Goal: Task Accomplishment & Management: Manage account settings

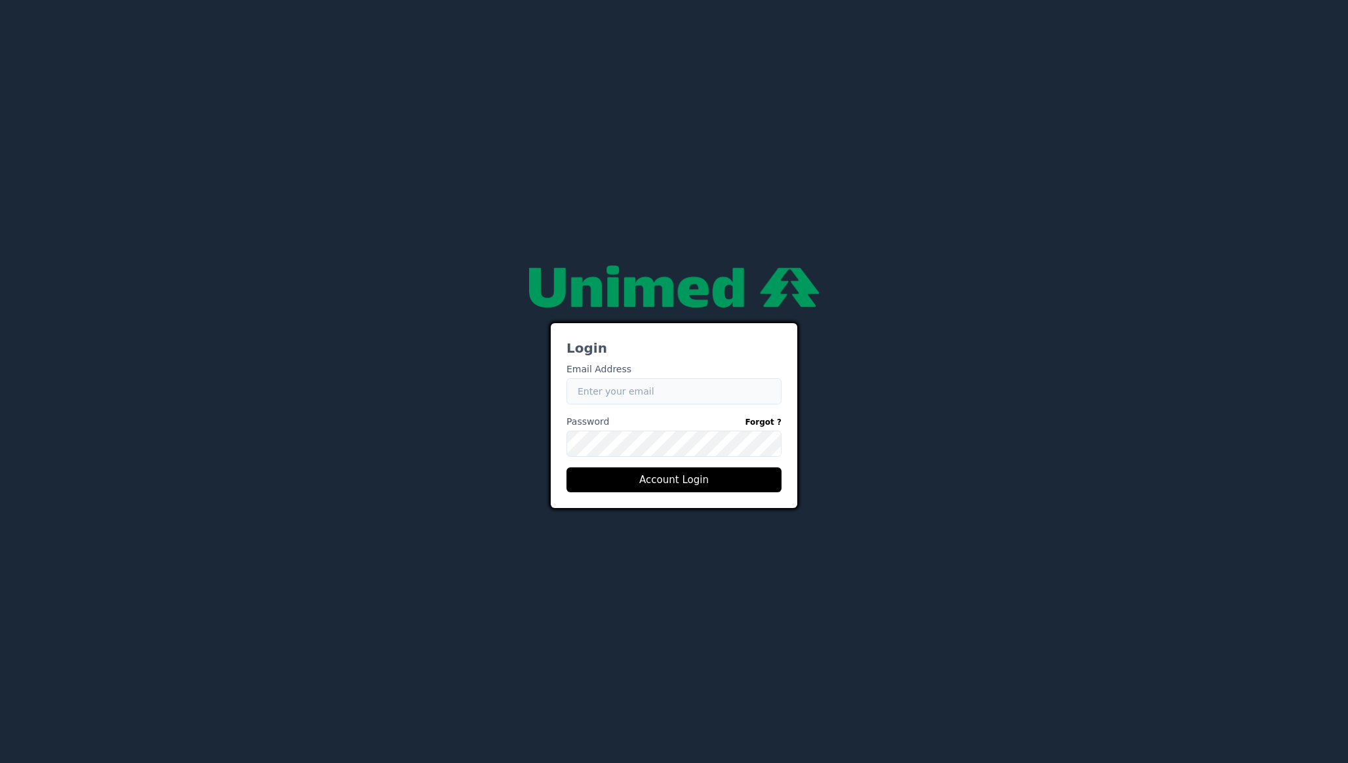
type input "[EMAIL_ADDRESS][DOMAIN_NAME]"
click at [688, 402] on input "[EMAIL_ADDRESS][DOMAIN_NAME]" at bounding box center [673, 391] width 215 height 26
click at [767, 423] on link "Forgot ?" at bounding box center [763, 422] width 37 height 14
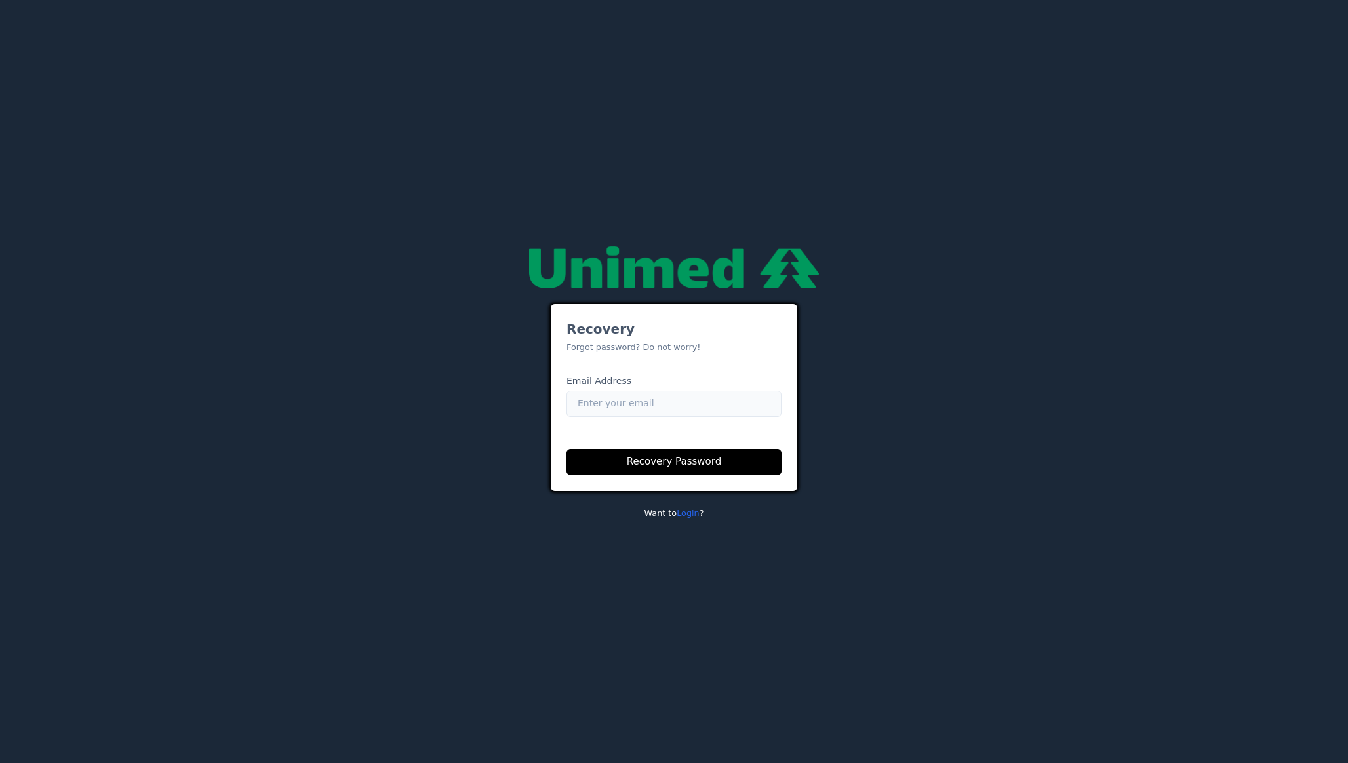
click at [656, 399] on input "Email" at bounding box center [673, 404] width 215 height 26
paste input "[EMAIL_ADDRESS][DOMAIN_NAME]"
type input "[EMAIL_ADDRESS][DOMAIN_NAME]"
click at [429, 478] on div "Recovery Forgot password? Do not worry! Email Address Email [EMAIL_ADDRESS][DOM…" at bounding box center [674, 381] width 787 height 291
click at [715, 467] on button "Recovery Password" at bounding box center [673, 462] width 215 height 26
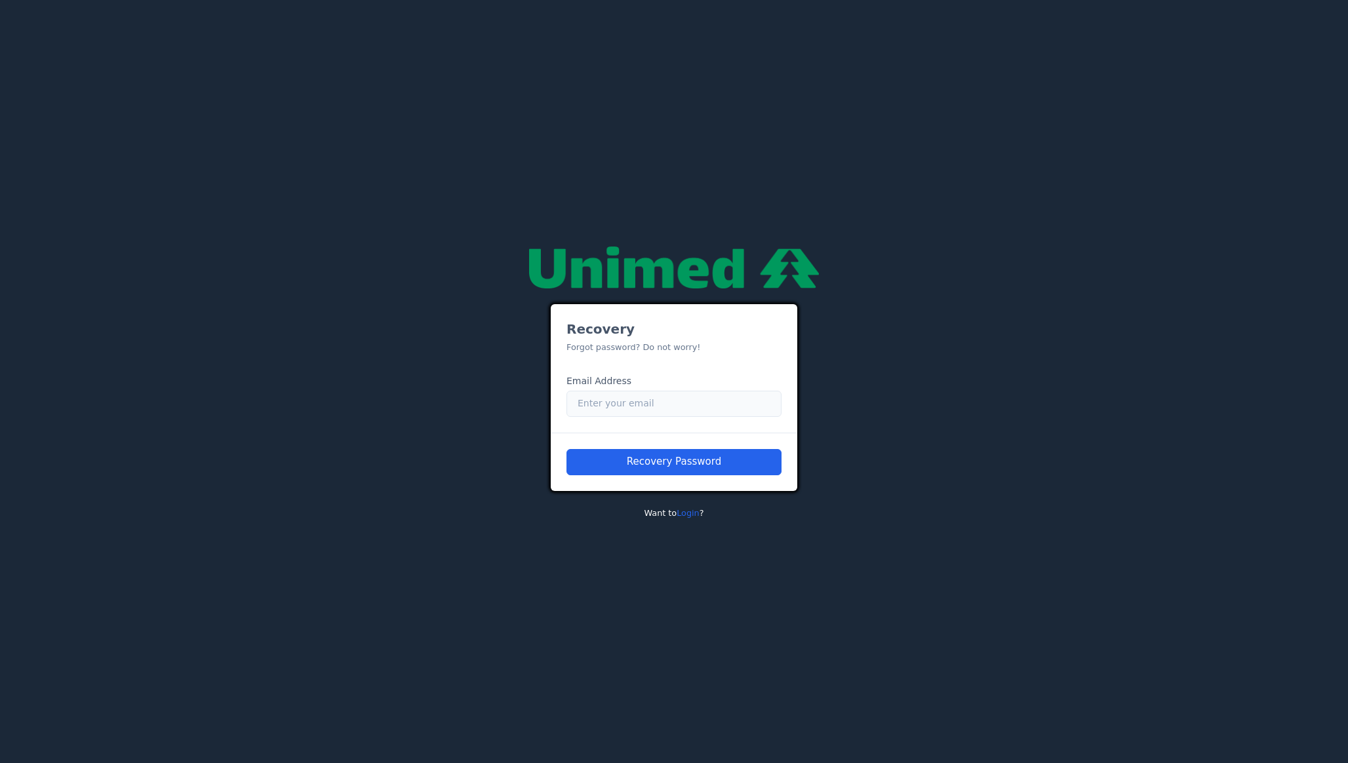
click at [624, 401] on input "Email" at bounding box center [673, 404] width 215 height 26
paste input "[EMAIL_ADDRESS][PERSON_NAME][DOMAIN_NAME]"
type input "[EMAIL_ADDRESS][PERSON_NAME][DOMAIN_NAME]"
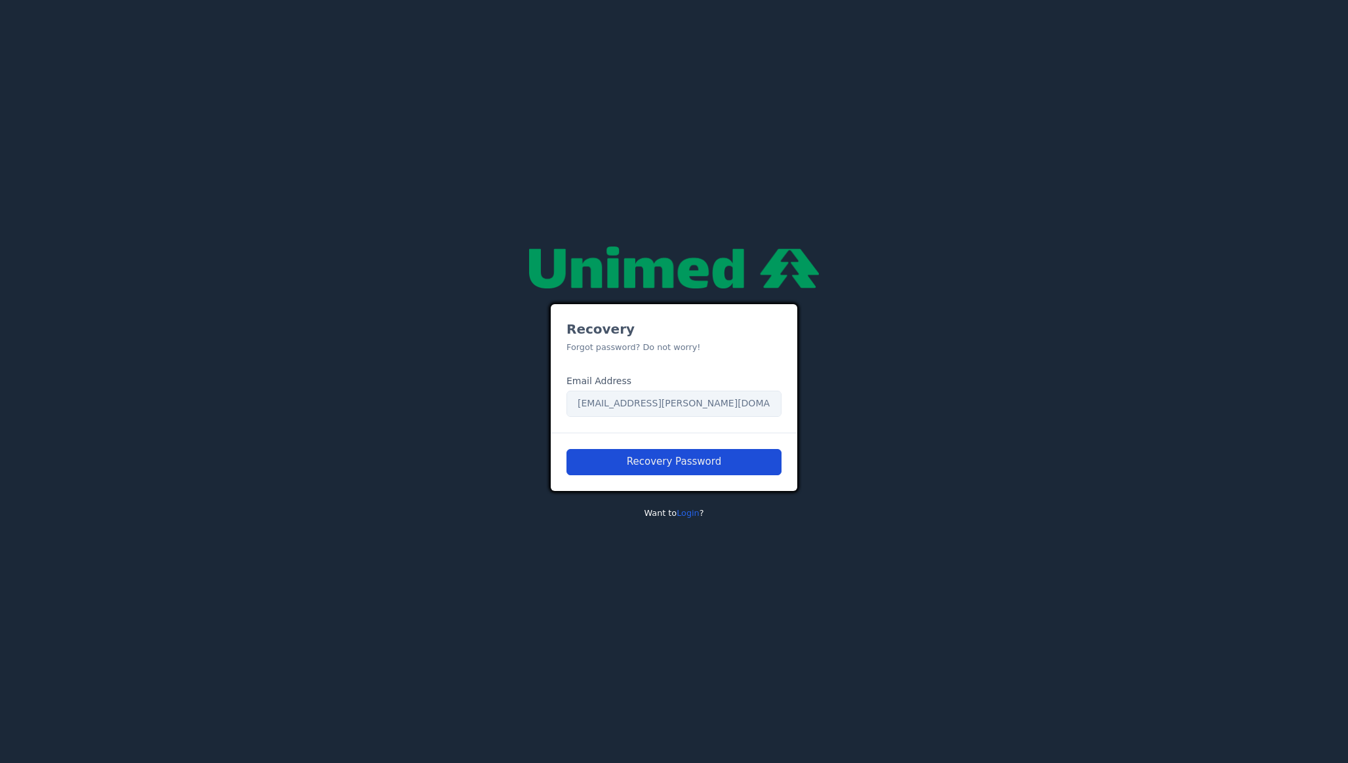
click at [627, 464] on button "Recovery Password" at bounding box center [673, 462] width 215 height 26
